Goal: Task Accomplishment & Management: Manage account settings

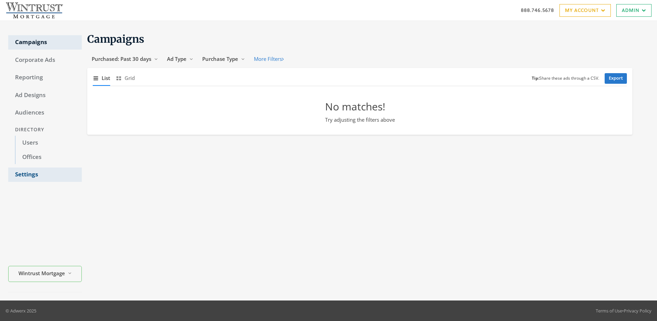
click at [45, 175] on link "Settings" at bounding box center [45, 175] width 74 height 14
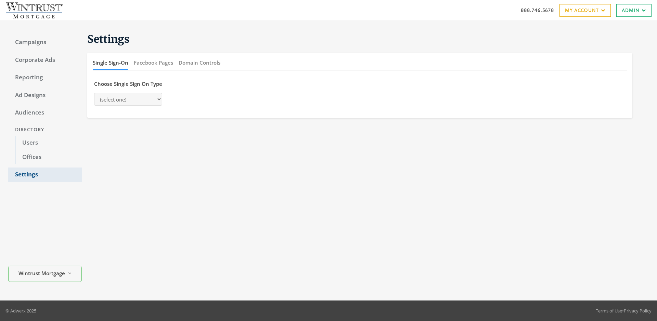
select select "[PERSON_NAME]"
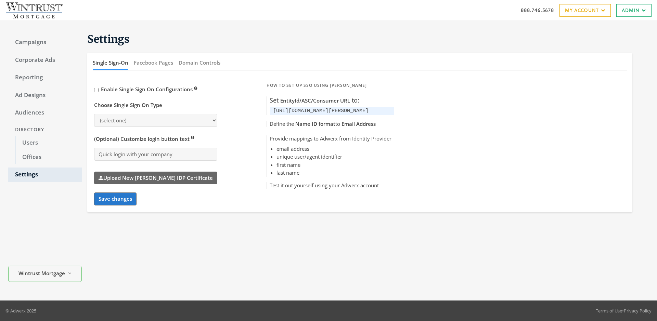
click at [199, 63] on button "Domain Controls" at bounding box center [200, 62] width 42 height 15
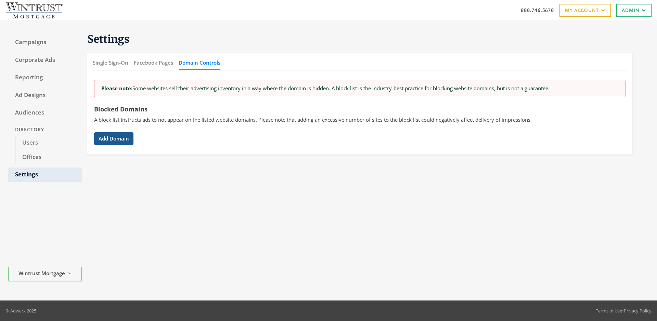
click at [114, 139] on button "Add Domain" at bounding box center [113, 138] width 39 height 13
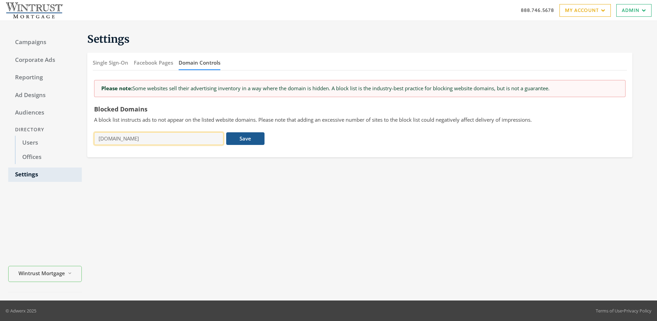
type input "[DOMAIN_NAME]"
click at [245, 139] on button "Save" at bounding box center [245, 138] width 38 height 13
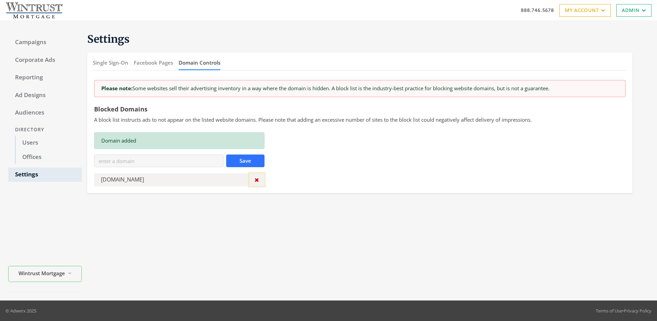
click at [257, 180] on icon "button" at bounding box center [257, 179] width 4 height 5
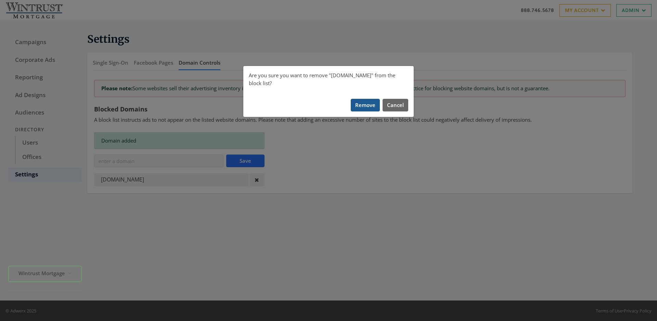
click at [366, 99] on button "Remove" at bounding box center [365, 105] width 29 height 13
